Goal: Entertainment & Leisure: Consume media (video, audio)

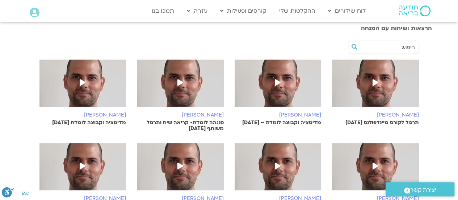
scroll to position [256, 0]
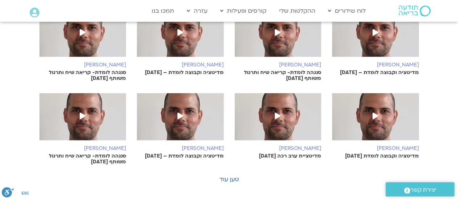
scroll to position [473, 0]
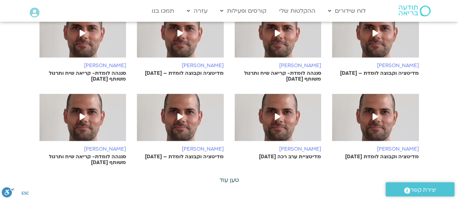
click at [233, 176] on link "טען עוד" at bounding box center [230, 180] width 20 height 8
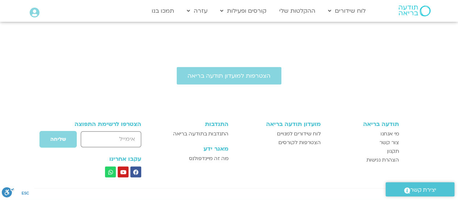
scroll to position [805, 0]
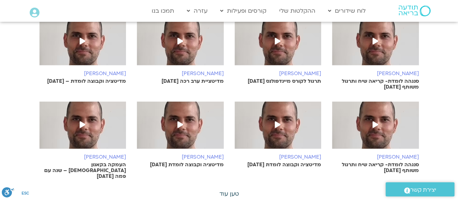
click at [238, 190] on link "טען עוד" at bounding box center [230, 194] width 20 height 8
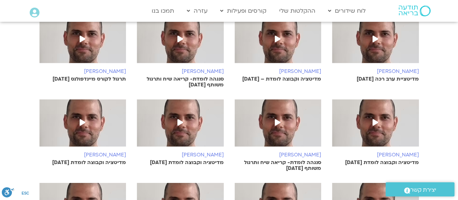
scroll to position [1154, 0]
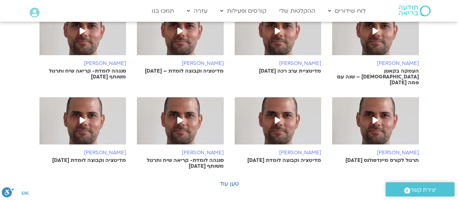
click at [231, 179] on link "טען עוד" at bounding box center [230, 183] width 20 height 8
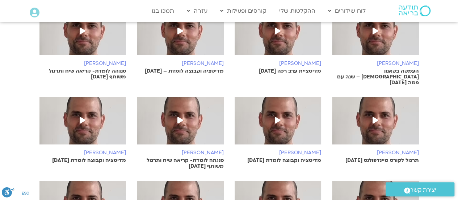
click at [375, 30] on img at bounding box center [375, 35] width 87 height 54
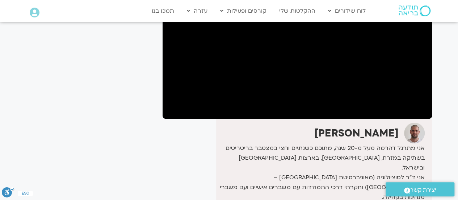
scroll to position [120, 0]
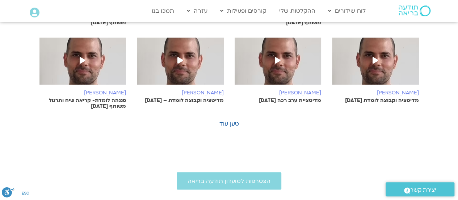
scroll to position [529, 0]
click at [232, 120] on link "טען עוד" at bounding box center [230, 124] width 20 height 8
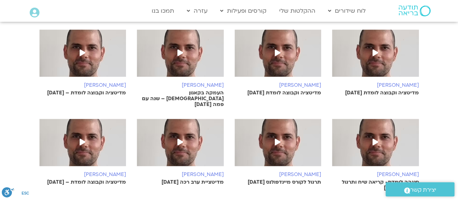
scroll to position [879, 0]
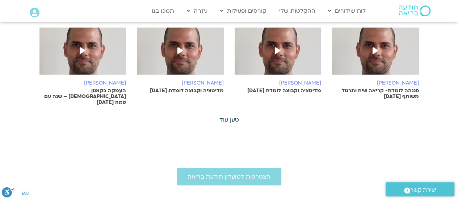
click at [234, 116] on link "טען עוד" at bounding box center [230, 120] width 20 height 8
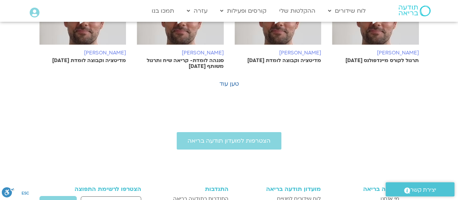
scroll to position [1237, 0]
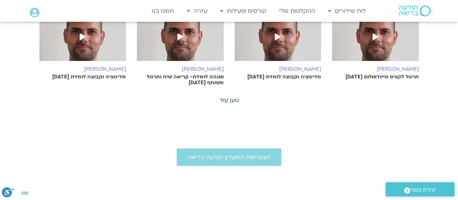
click at [229, 96] on link "טען עוד" at bounding box center [230, 100] width 20 height 8
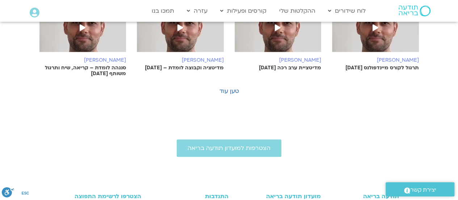
scroll to position [1585, 0]
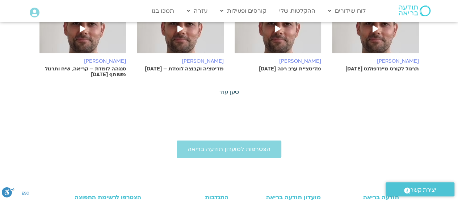
click at [229, 88] on link "טען עוד" at bounding box center [230, 92] width 20 height 8
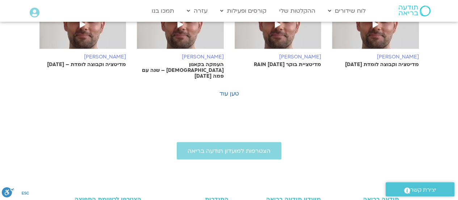
scroll to position [1759, 0]
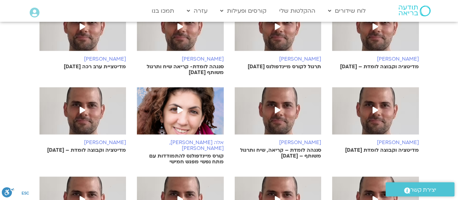
drag, startPoint x: 107, startPoint y: 9, endPoint x: 257, endPoint y: 123, distance: 187.8
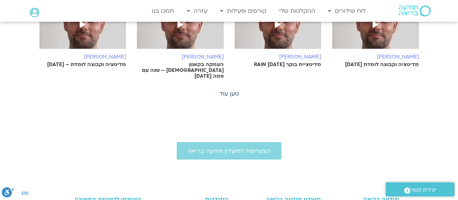
click at [236, 90] on link "טען עוד" at bounding box center [230, 94] width 20 height 8
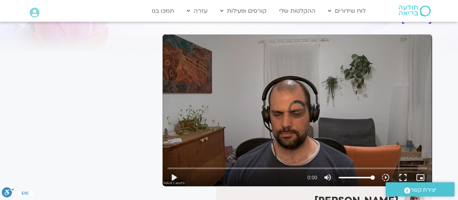
scroll to position [72, 0]
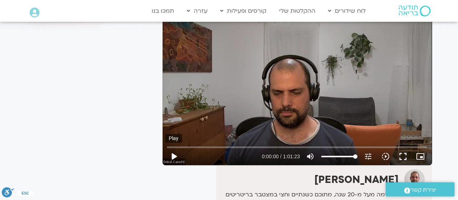
click at [174, 148] on button "play_arrow" at bounding box center [173, 156] width 17 height 17
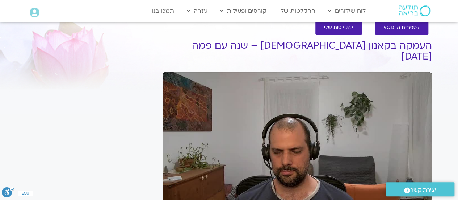
scroll to position [0, 0]
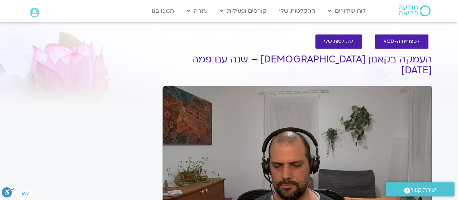
type input "18.790235"
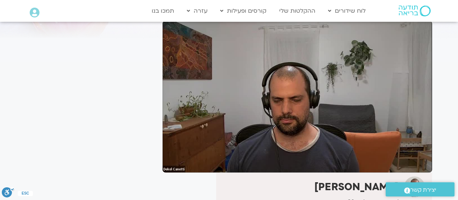
scroll to position [43, 0]
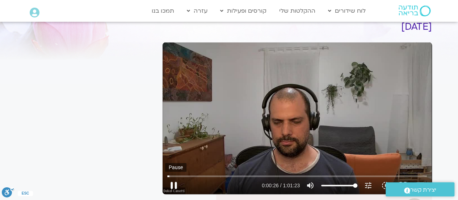
click at [175, 177] on button "pause" at bounding box center [173, 185] width 17 height 17
type input "26.296548"
